Goal: Browse casually

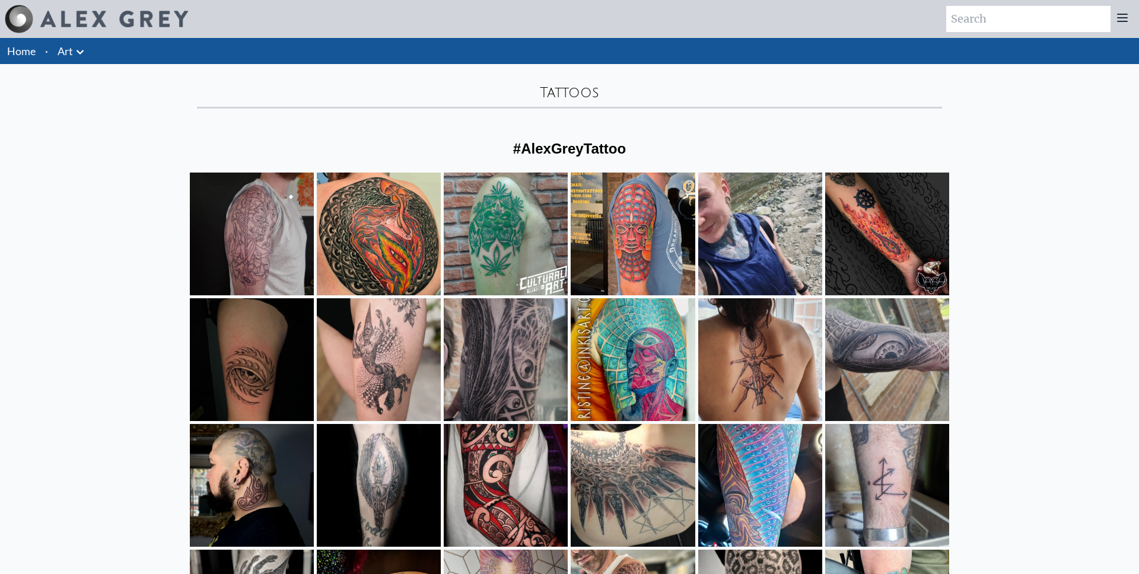
click at [983, 226] on div "Home · Art Anatomical Drawings Fire & Eyes Lightbody" at bounding box center [569, 379] width 1139 height 683
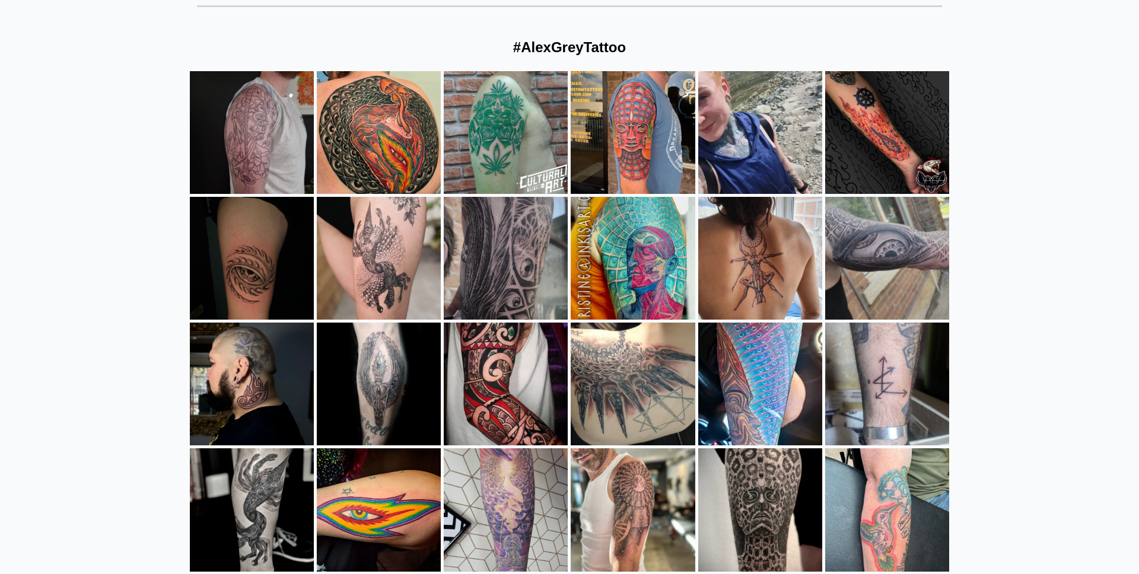
scroll to position [284, 0]
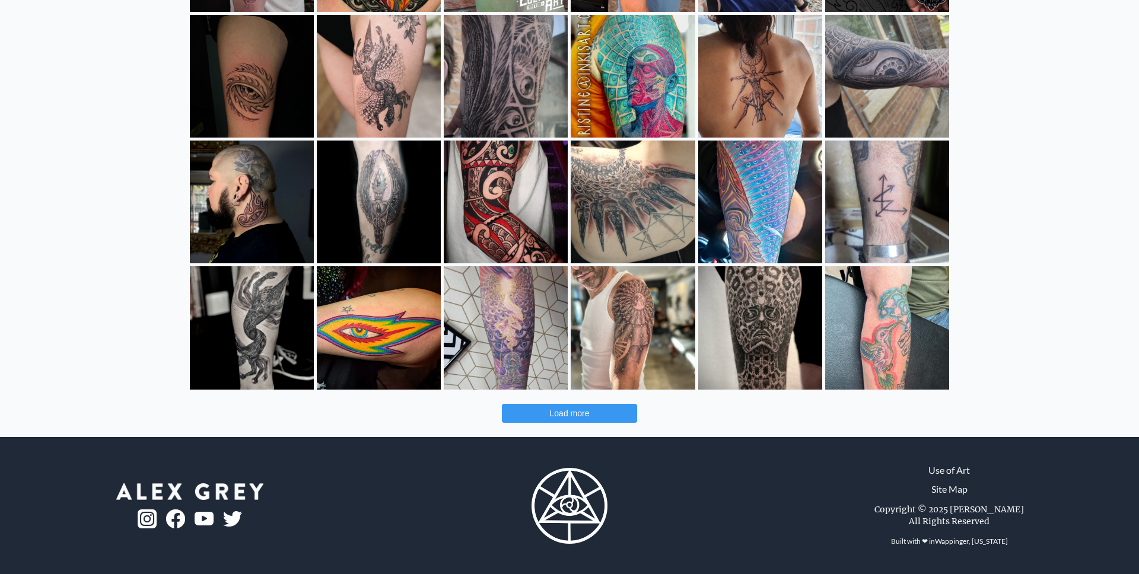
click at [584, 417] on span "Load more" at bounding box center [570, 413] width 40 height 9
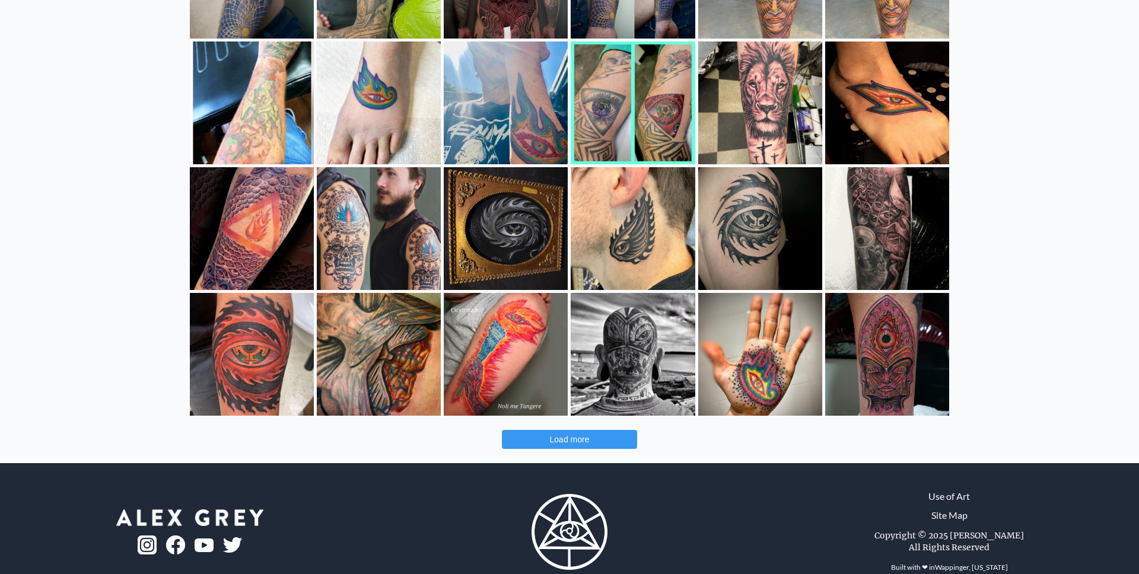
scroll to position [787, 0]
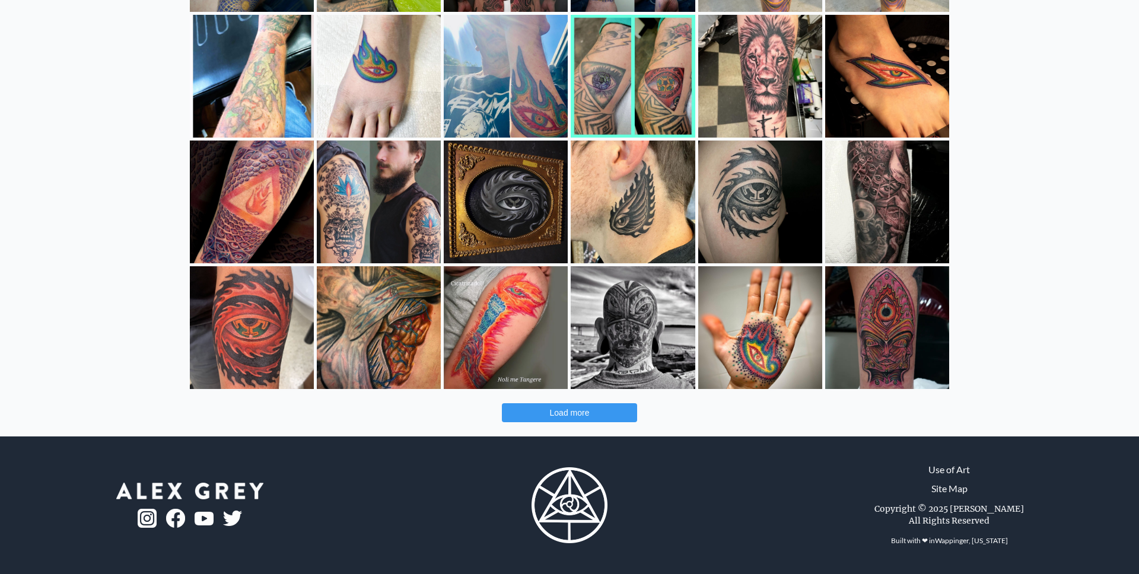
click at [601, 415] on button "Load more" at bounding box center [569, 412] width 135 height 19
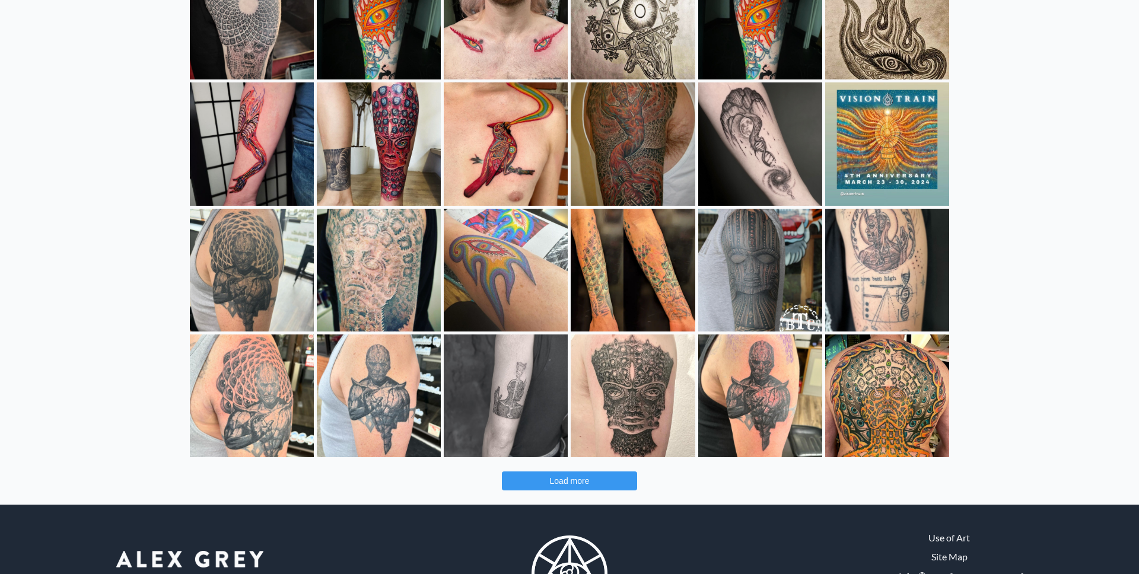
scroll to position [1222, 0]
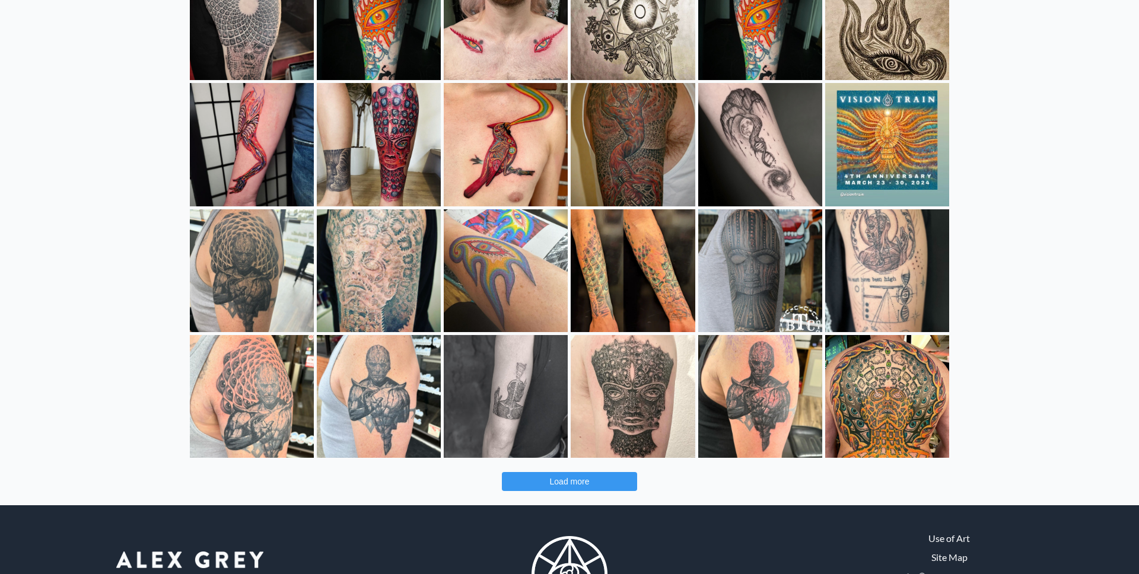
click at [599, 478] on button "Load more" at bounding box center [569, 481] width 135 height 19
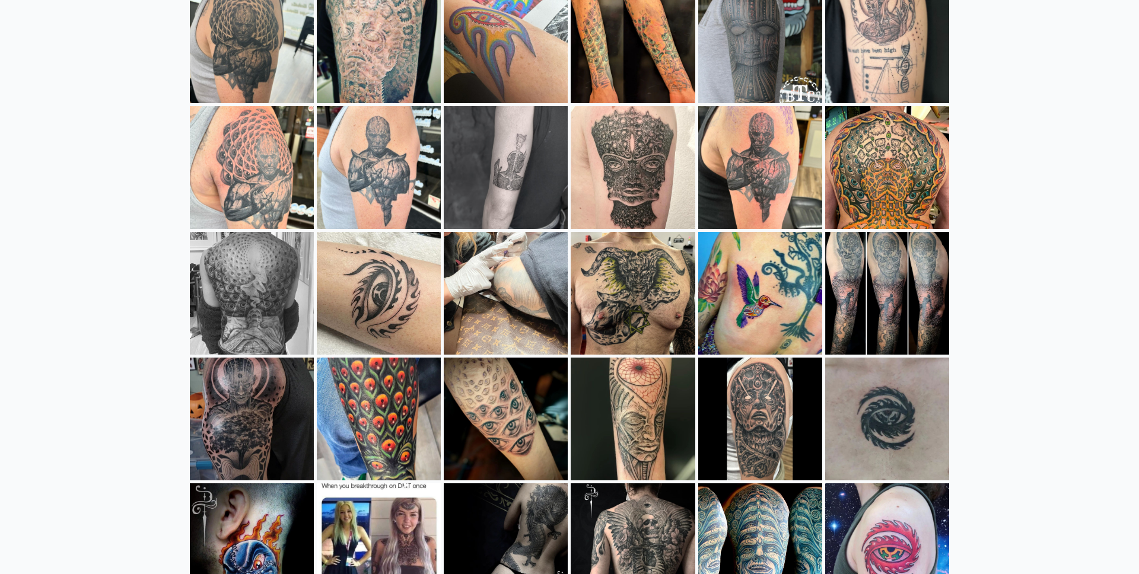
scroll to position [1469, 0]
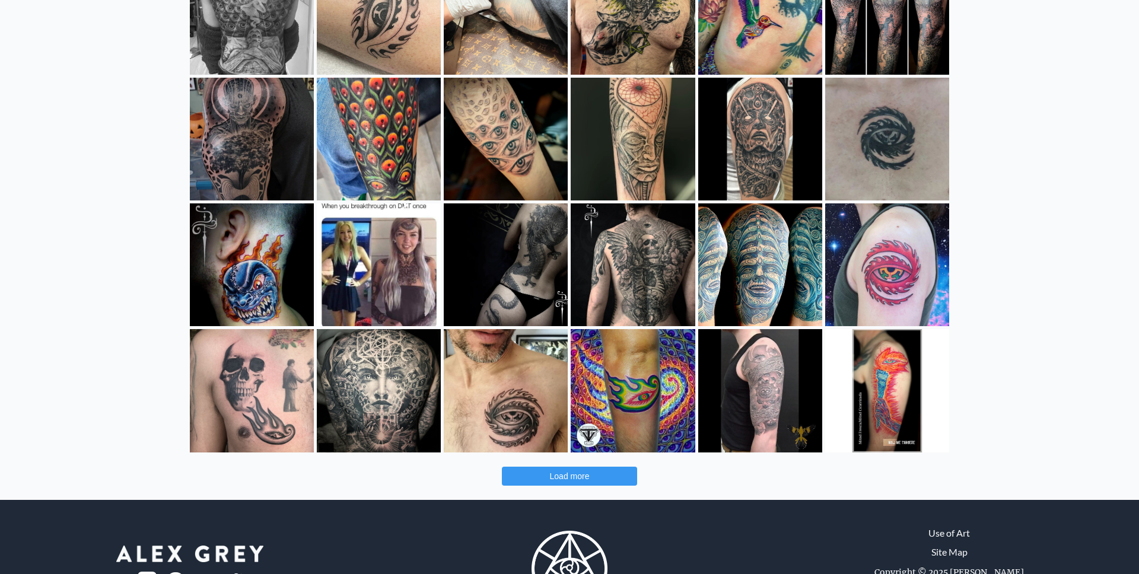
scroll to position [1794, 0]
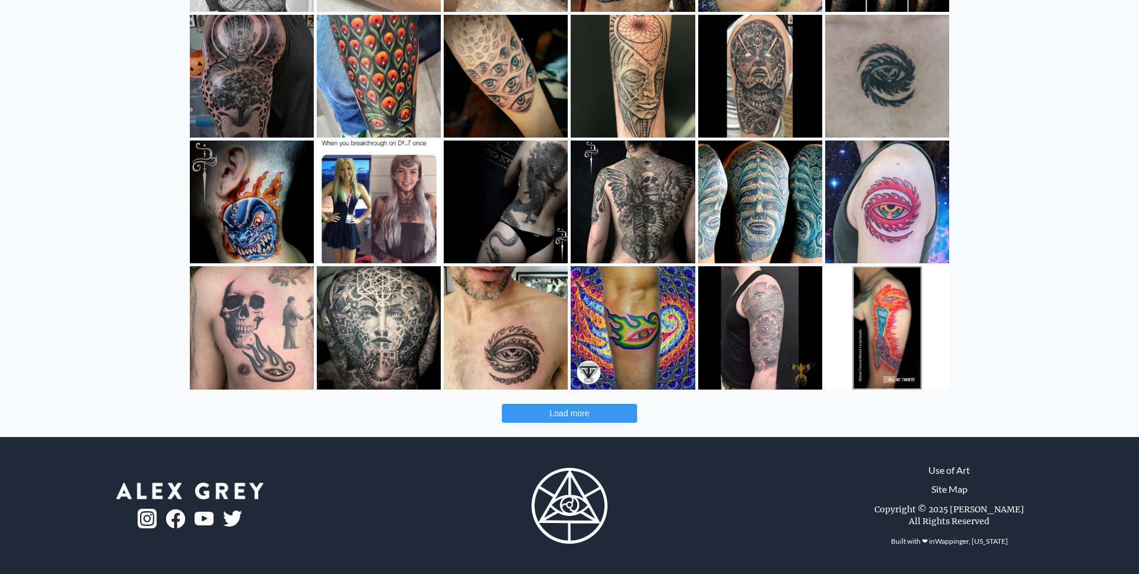
click at [569, 419] on button "Load more" at bounding box center [569, 413] width 135 height 19
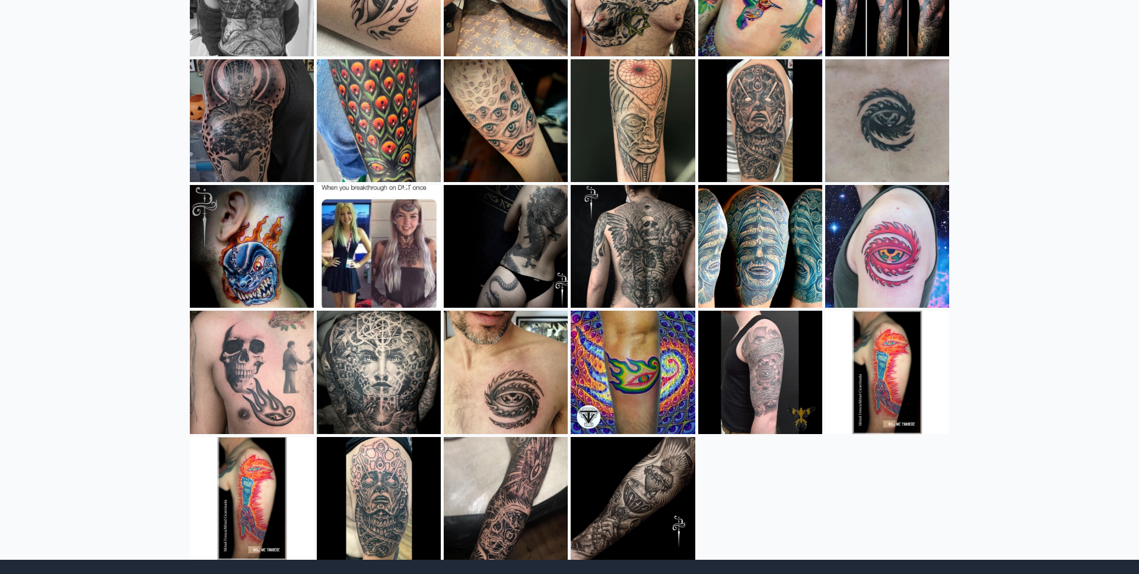
scroll to position [1872, 0]
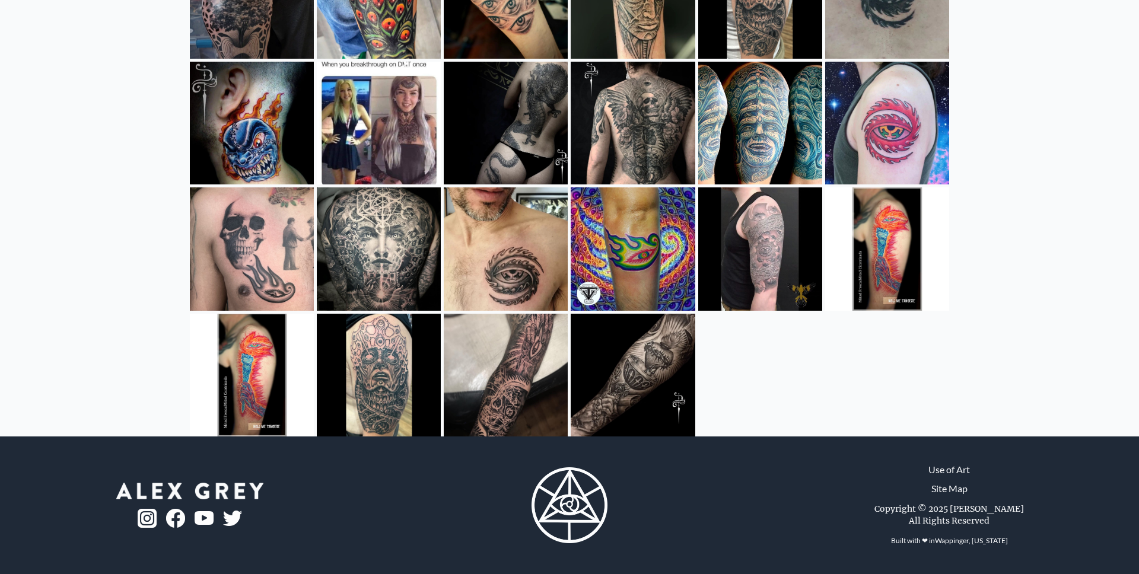
click at [215, 493] on img at bounding box center [190, 491] width 148 height 17
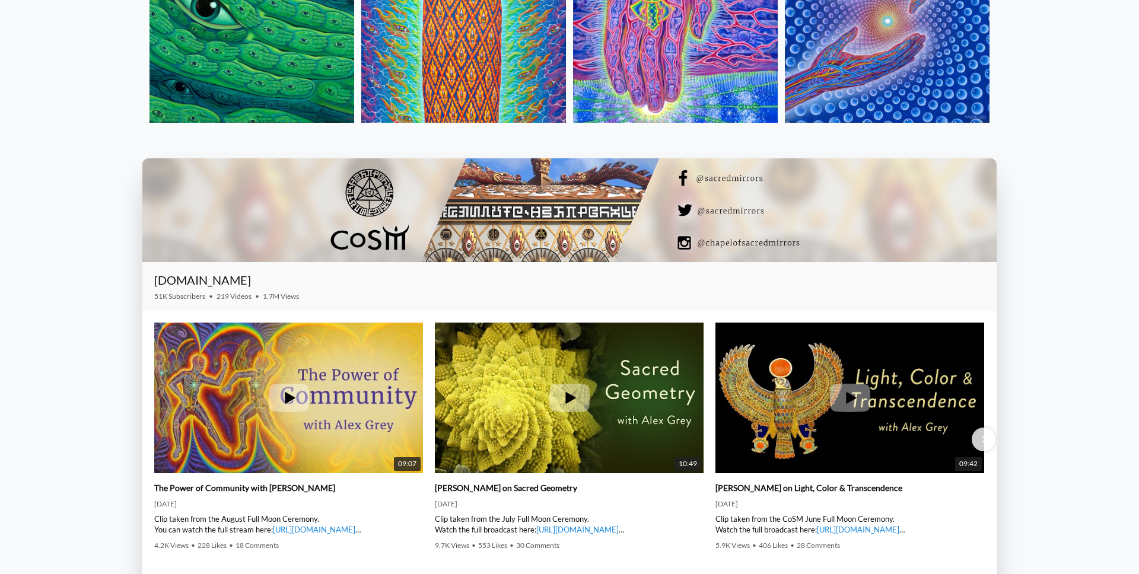
scroll to position [1876, 0]
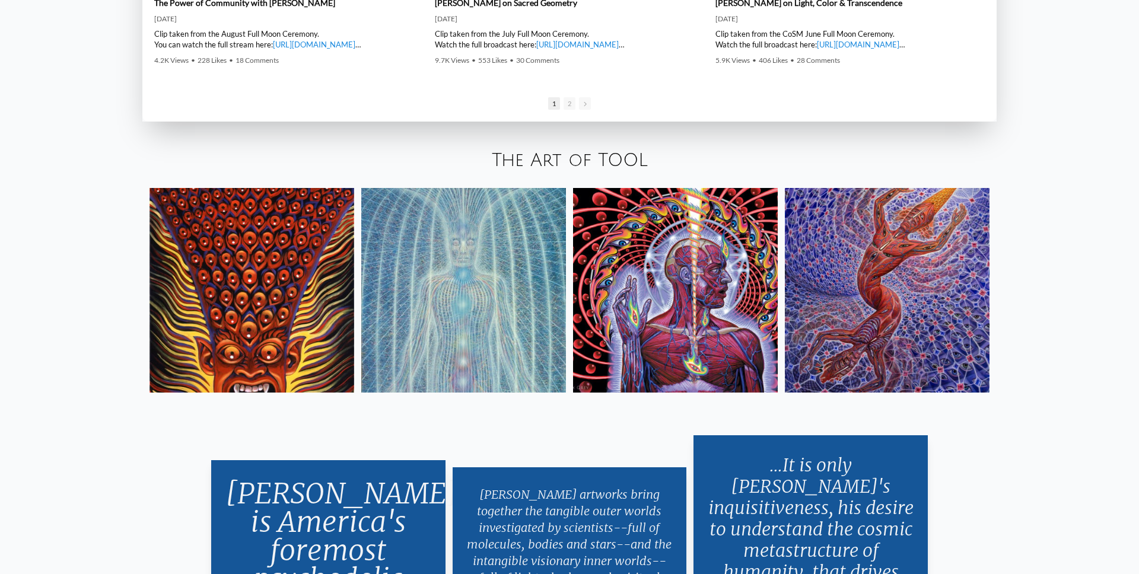
scroll to position [2350, 0]
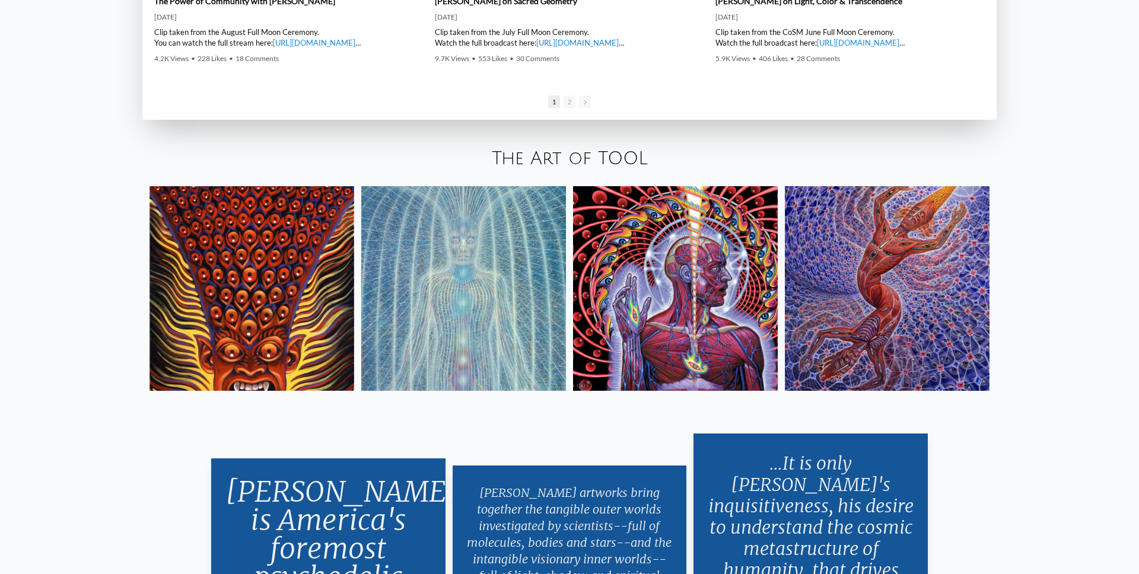
click at [741, 297] on img at bounding box center [675, 288] width 205 height 205
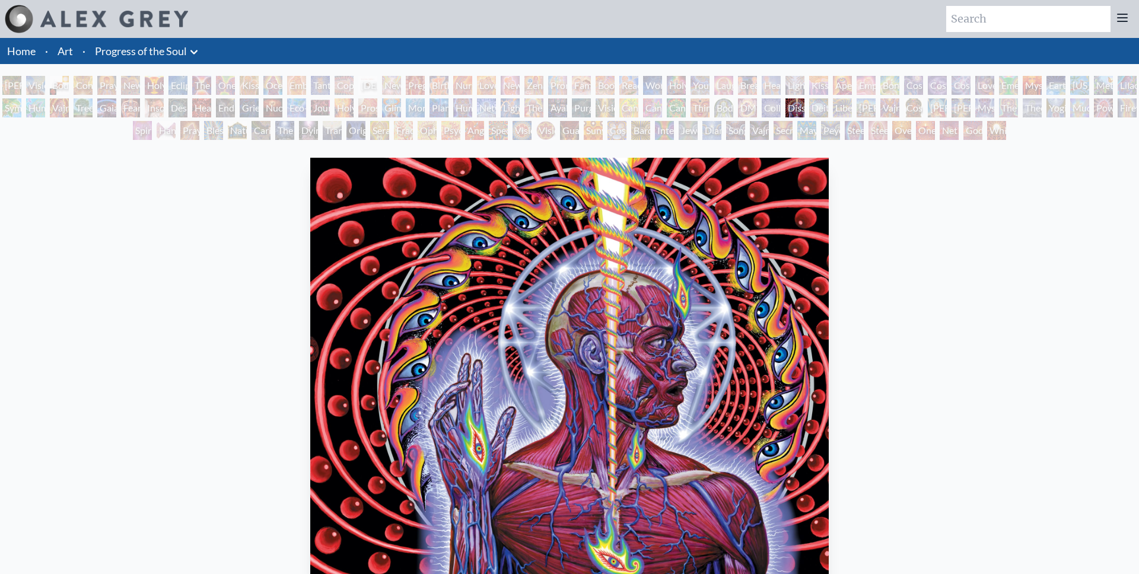
click at [27, 53] on link "Home" at bounding box center [21, 50] width 28 height 13
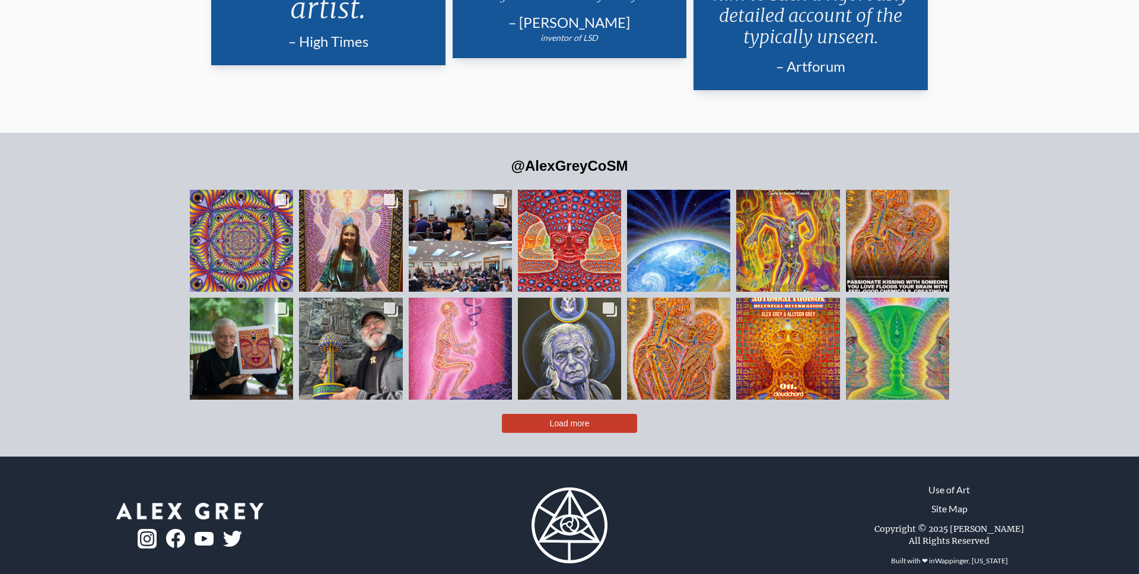
scroll to position [2946, 0]
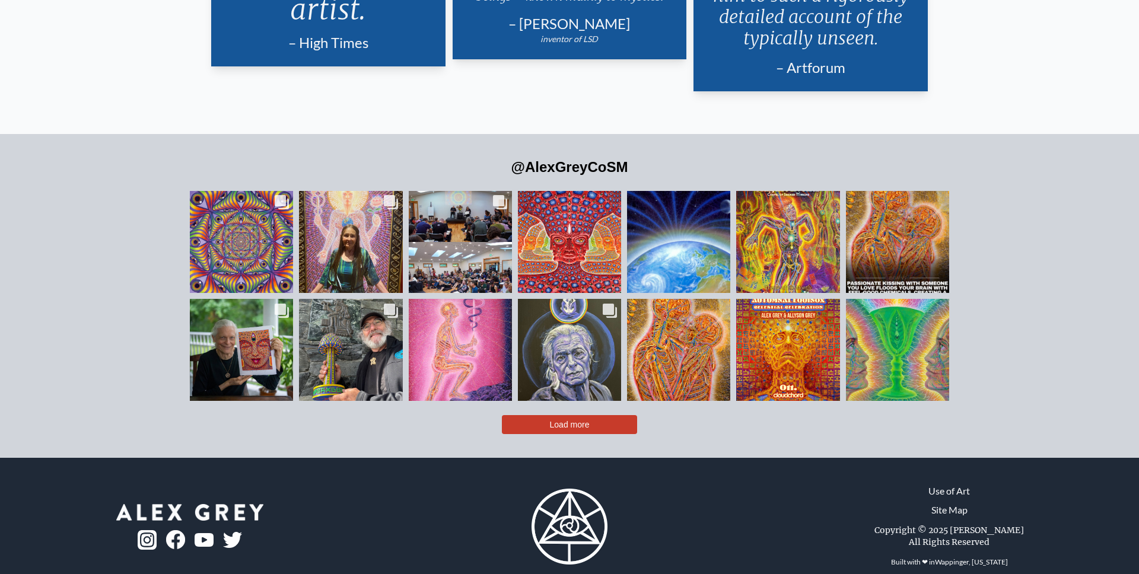
click at [600, 415] on button "Load more" at bounding box center [569, 424] width 135 height 19
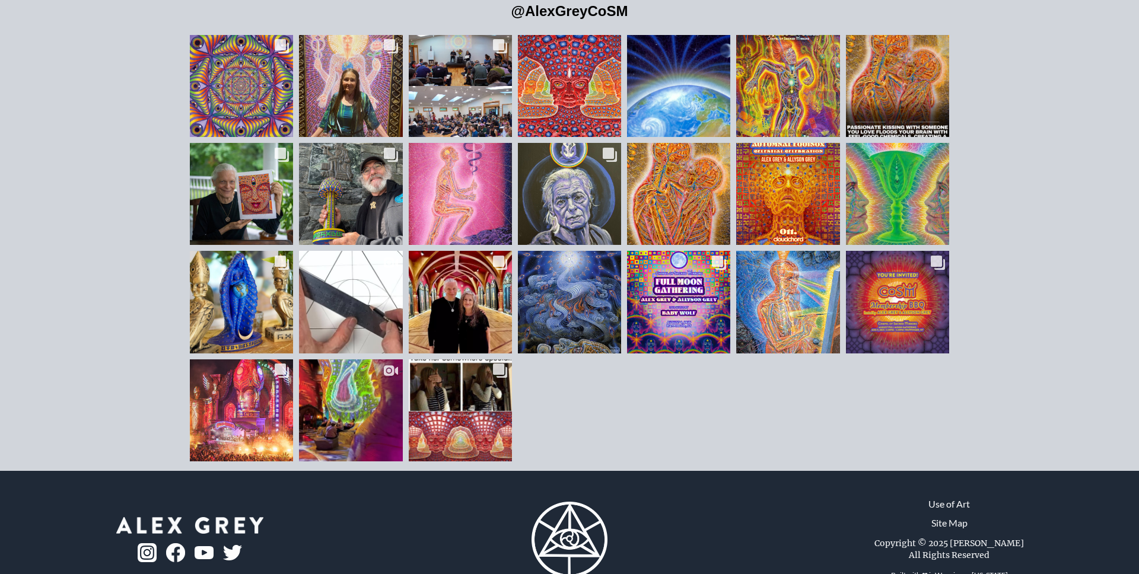
scroll to position [3103, 0]
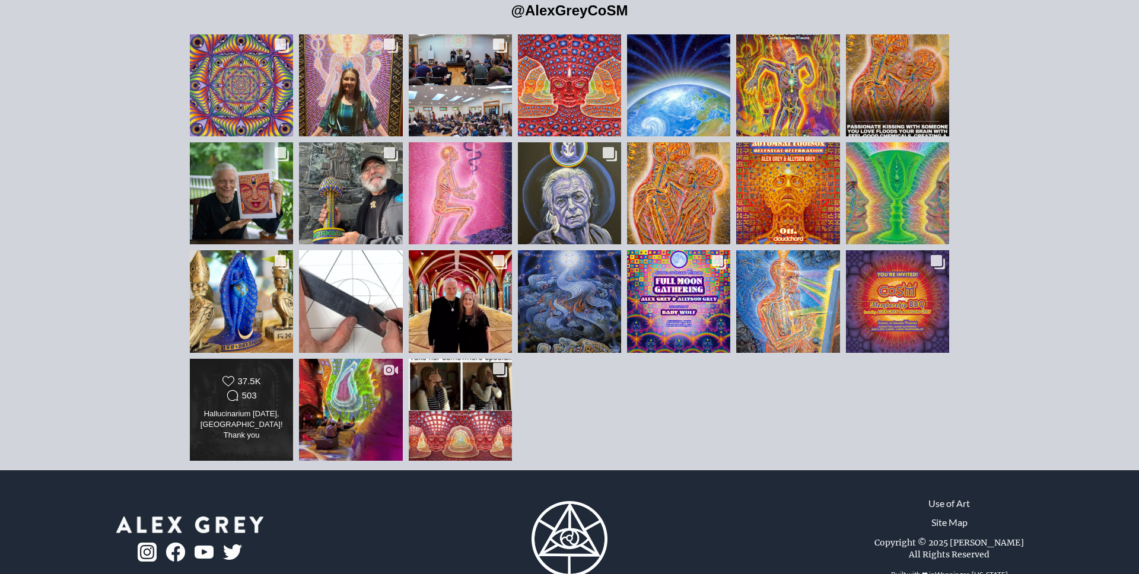
click at [257, 390] on div "Comments Count 503" at bounding box center [242, 396] width 42 height 12
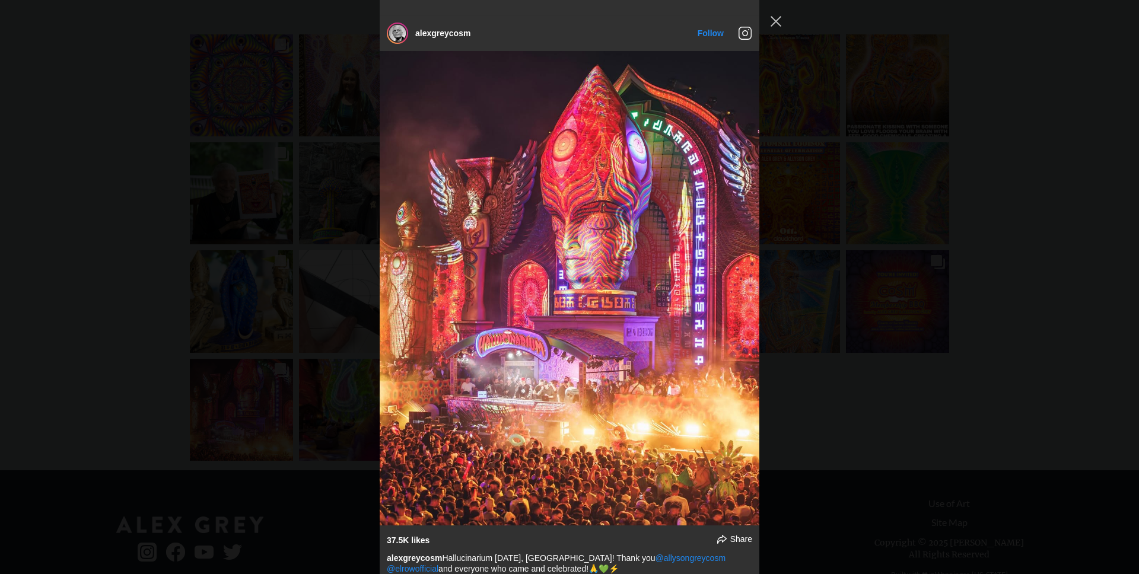
click at [979, 348] on div "alexgreycosm Follow" at bounding box center [569, 287] width 1139 height 574
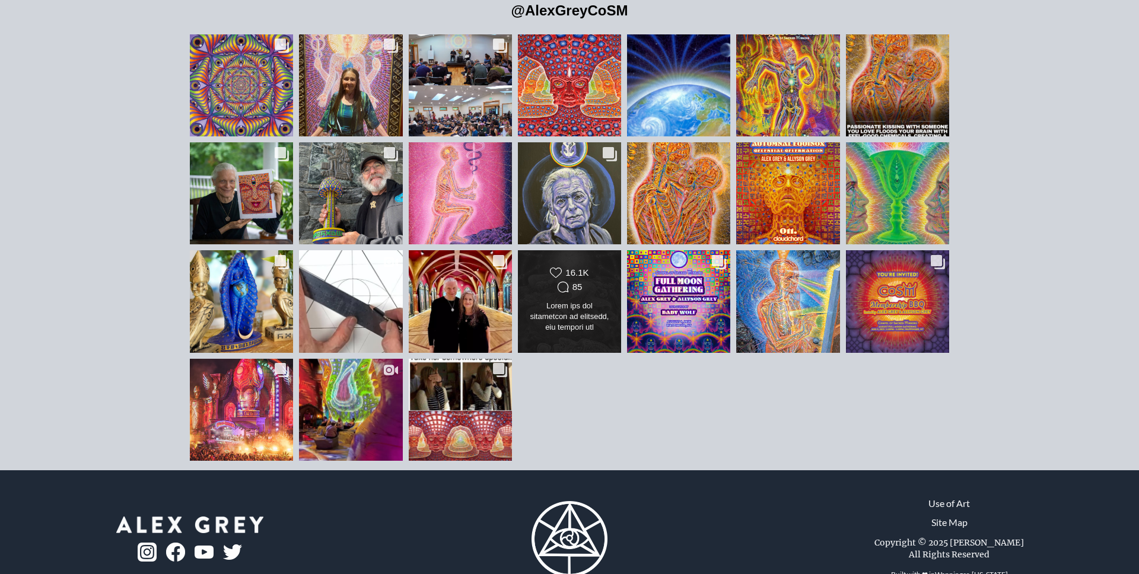
click at [606, 270] on div "Likes Count 16.1K Comments Count 85" at bounding box center [569, 281] width 84 height 28
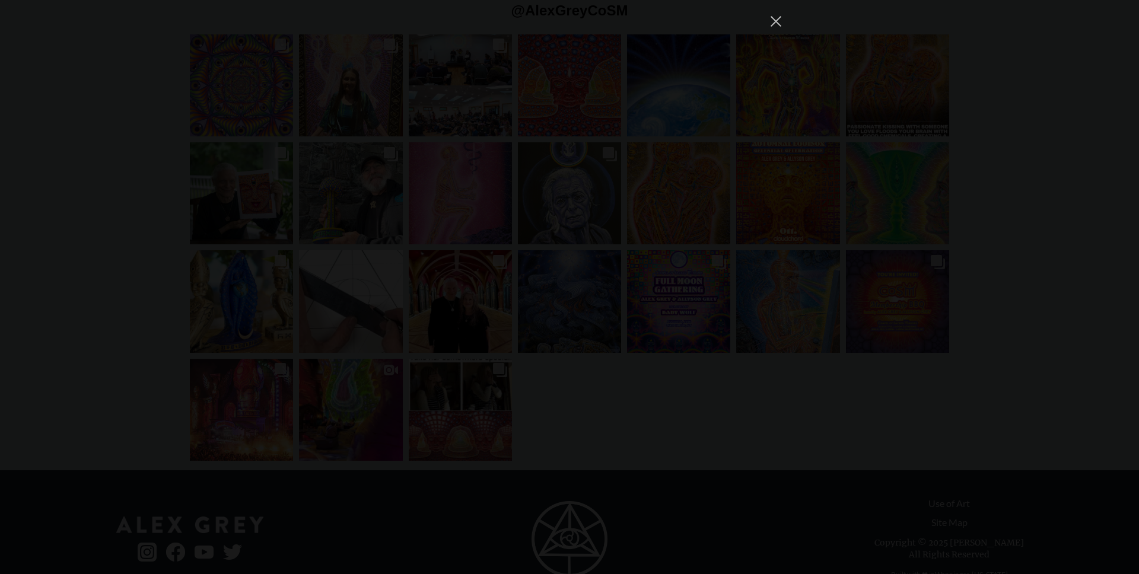
scroll to position [9182, 0]
click at [1089, 313] on div "alexgreycosm Follow" at bounding box center [569, 287] width 1139 height 574
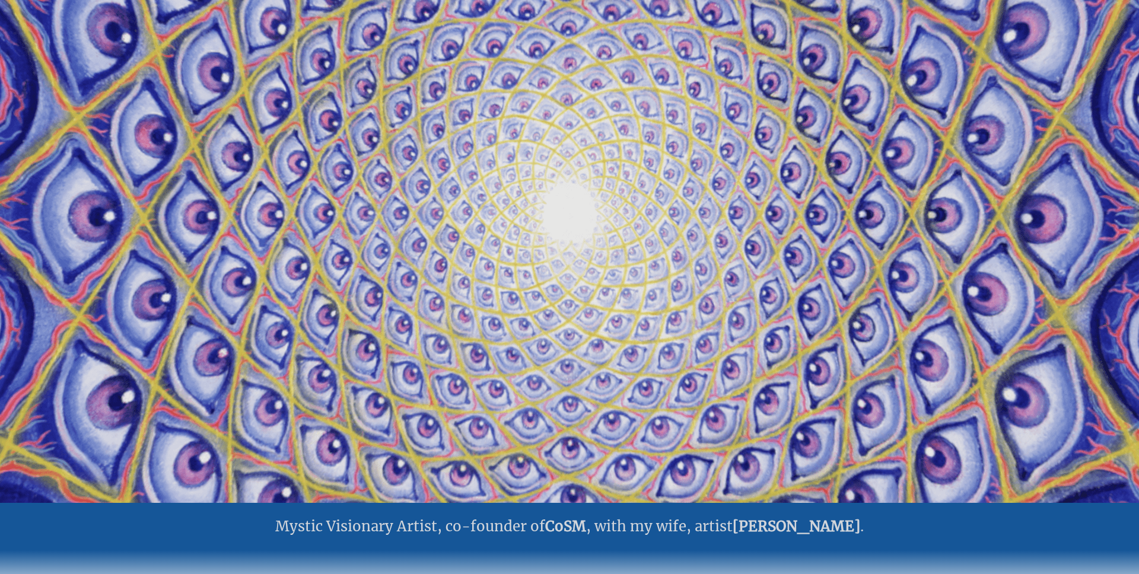
scroll to position [0, 0]
